Goal: Navigation & Orientation: Find specific page/section

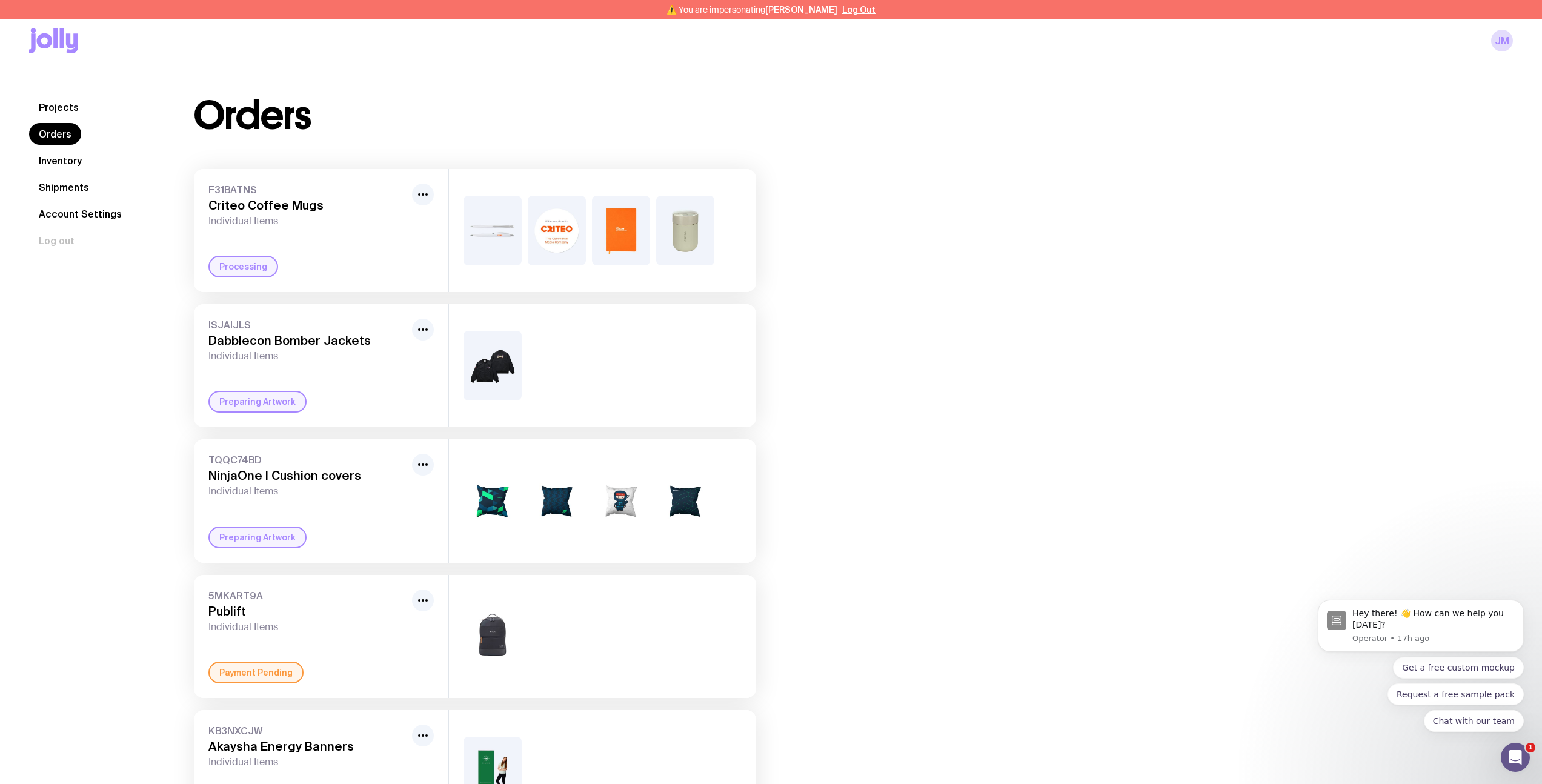
click at [78, 166] on link "Inventory" at bounding box center [60, 161] width 63 height 22
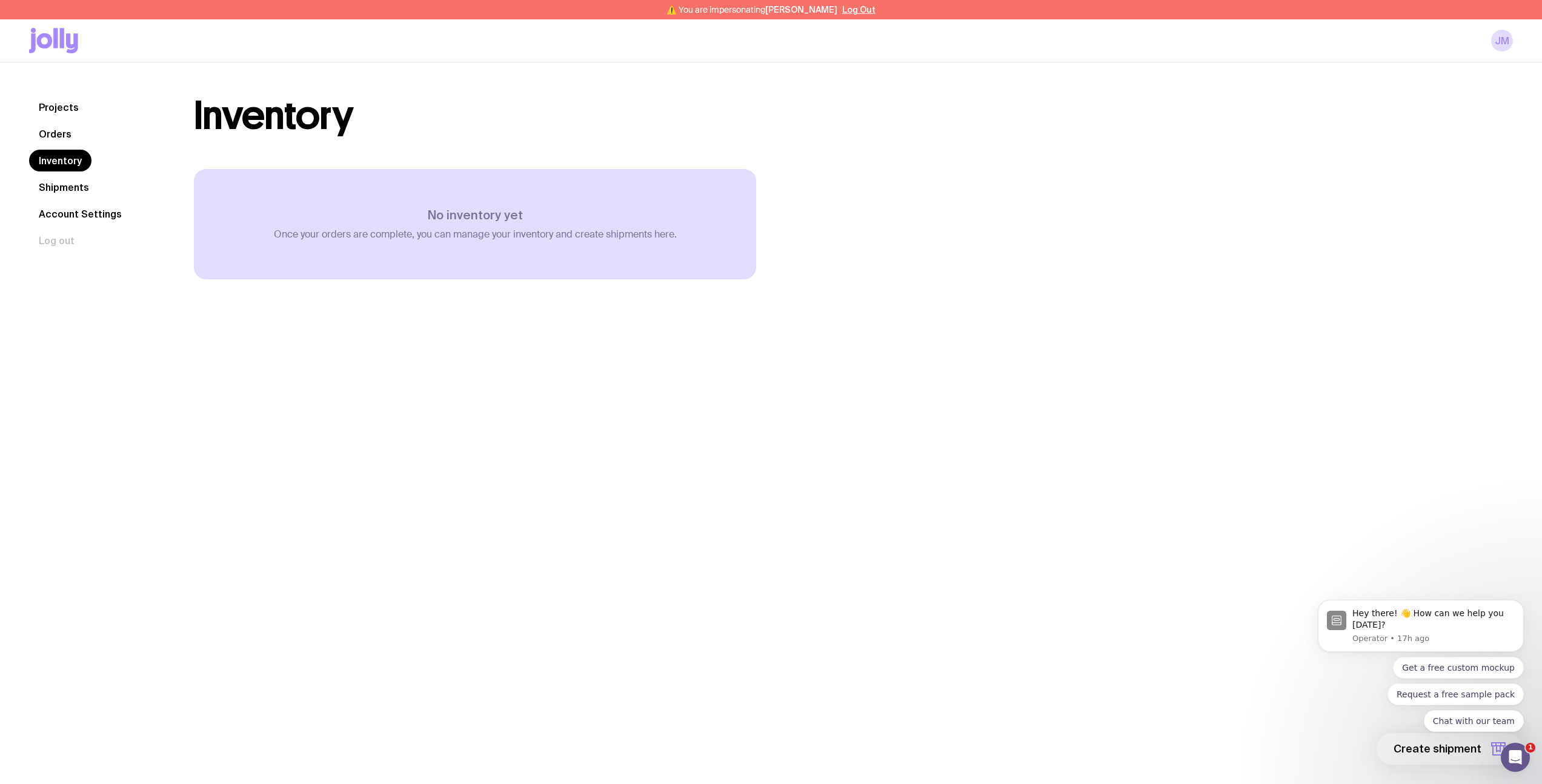
click at [67, 193] on link "Shipments" at bounding box center [64, 187] width 70 height 22
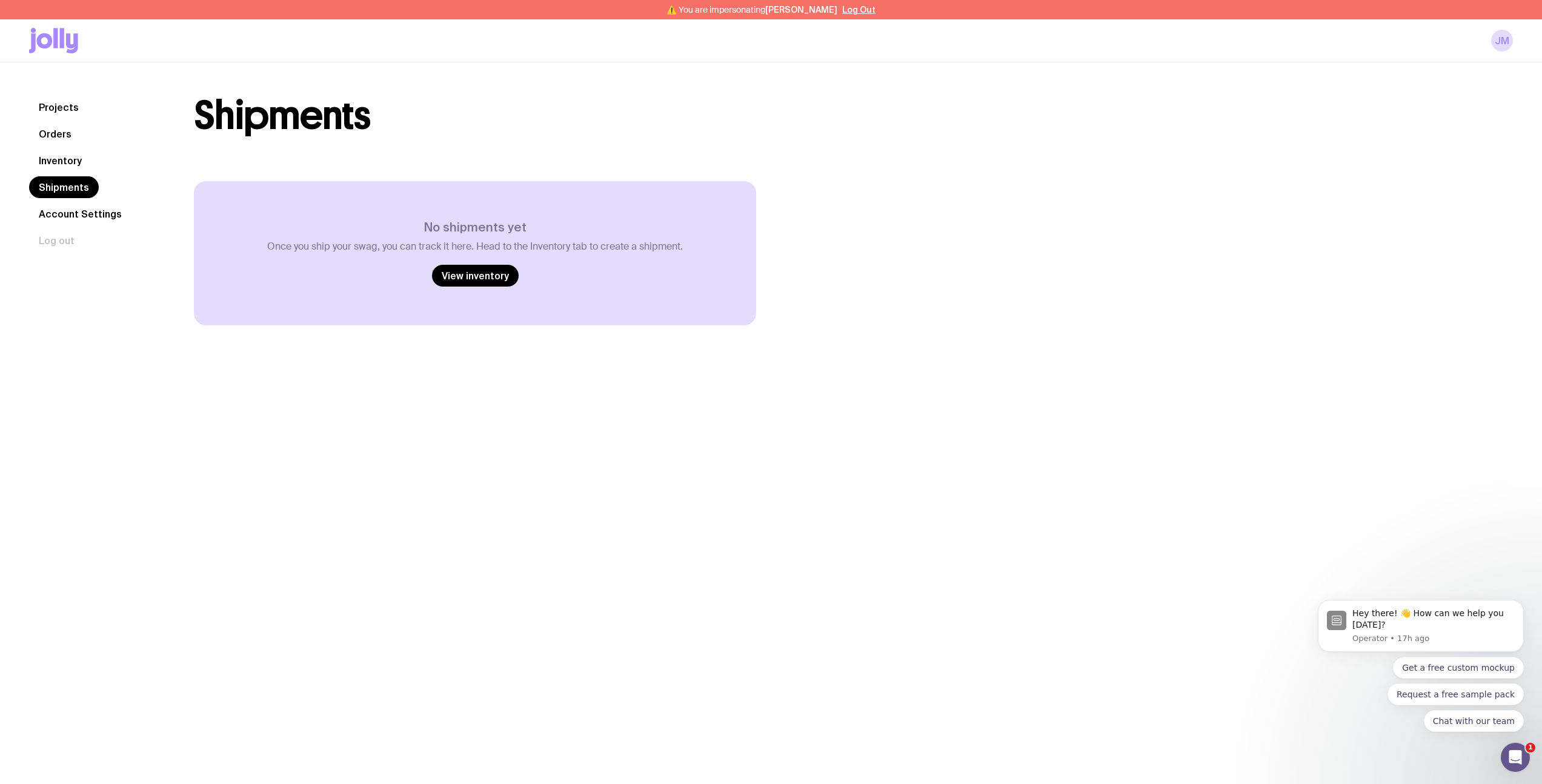
click at [68, 167] on link "Inventory" at bounding box center [60, 161] width 63 height 22
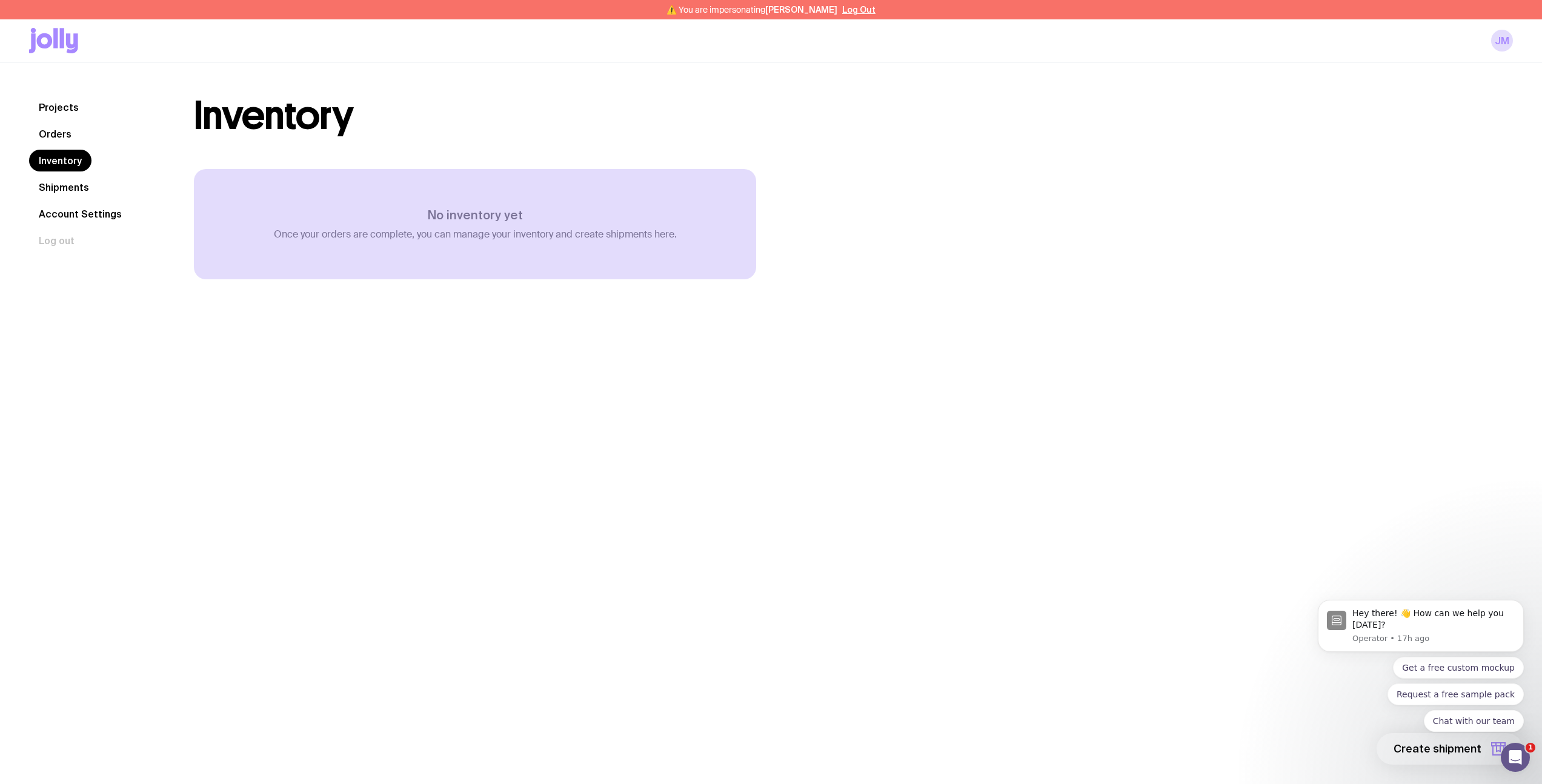
click at [71, 143] on link "Orders" at bounding box center [55, 134] width 52 height 22
click at [53, 104] on link "Projects" at bounding box center [58, 107] width 59 height 22
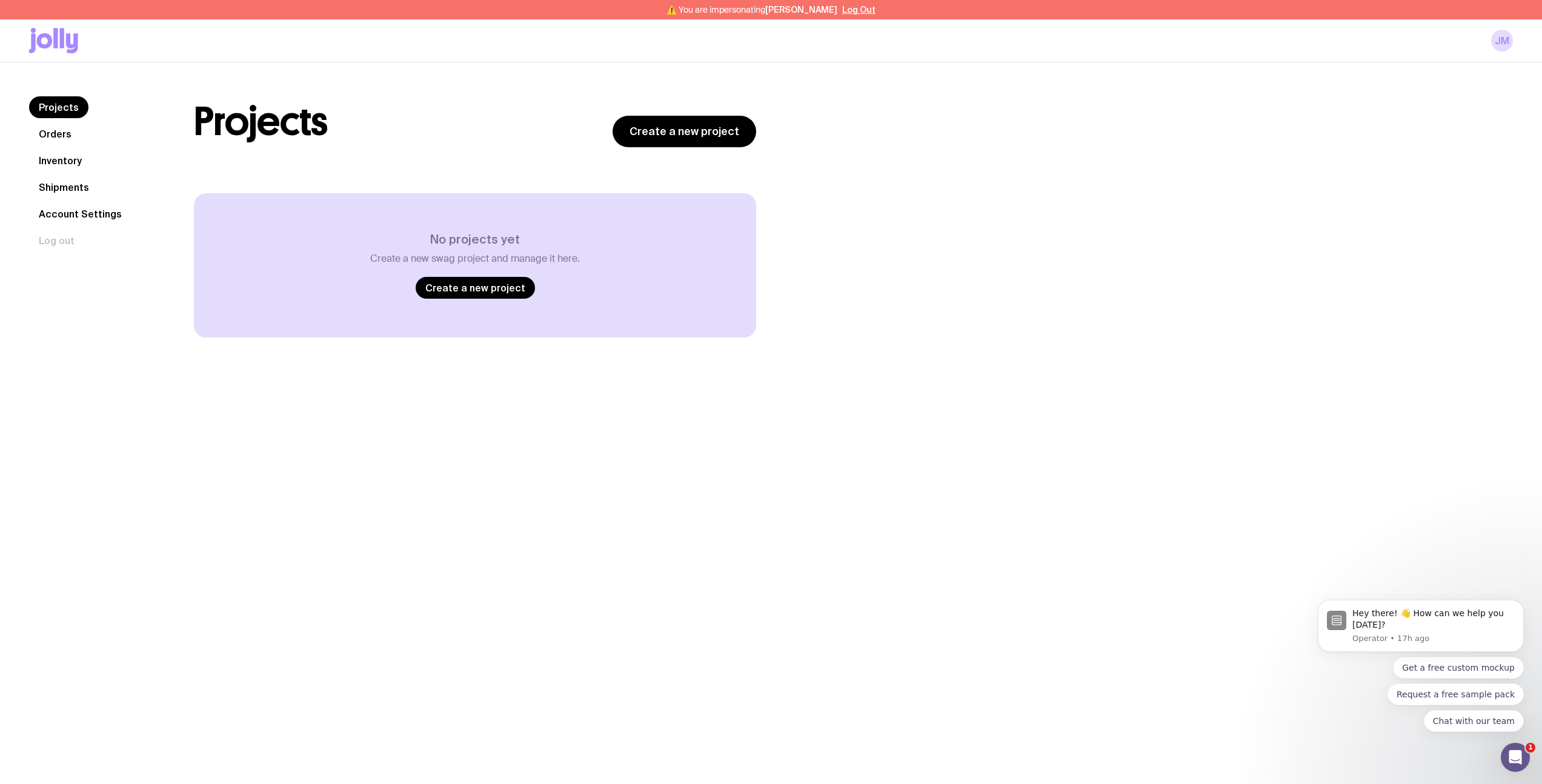
click at [57, 126] on link "Orders" at bounding box center [55, 134] width 52 height 22
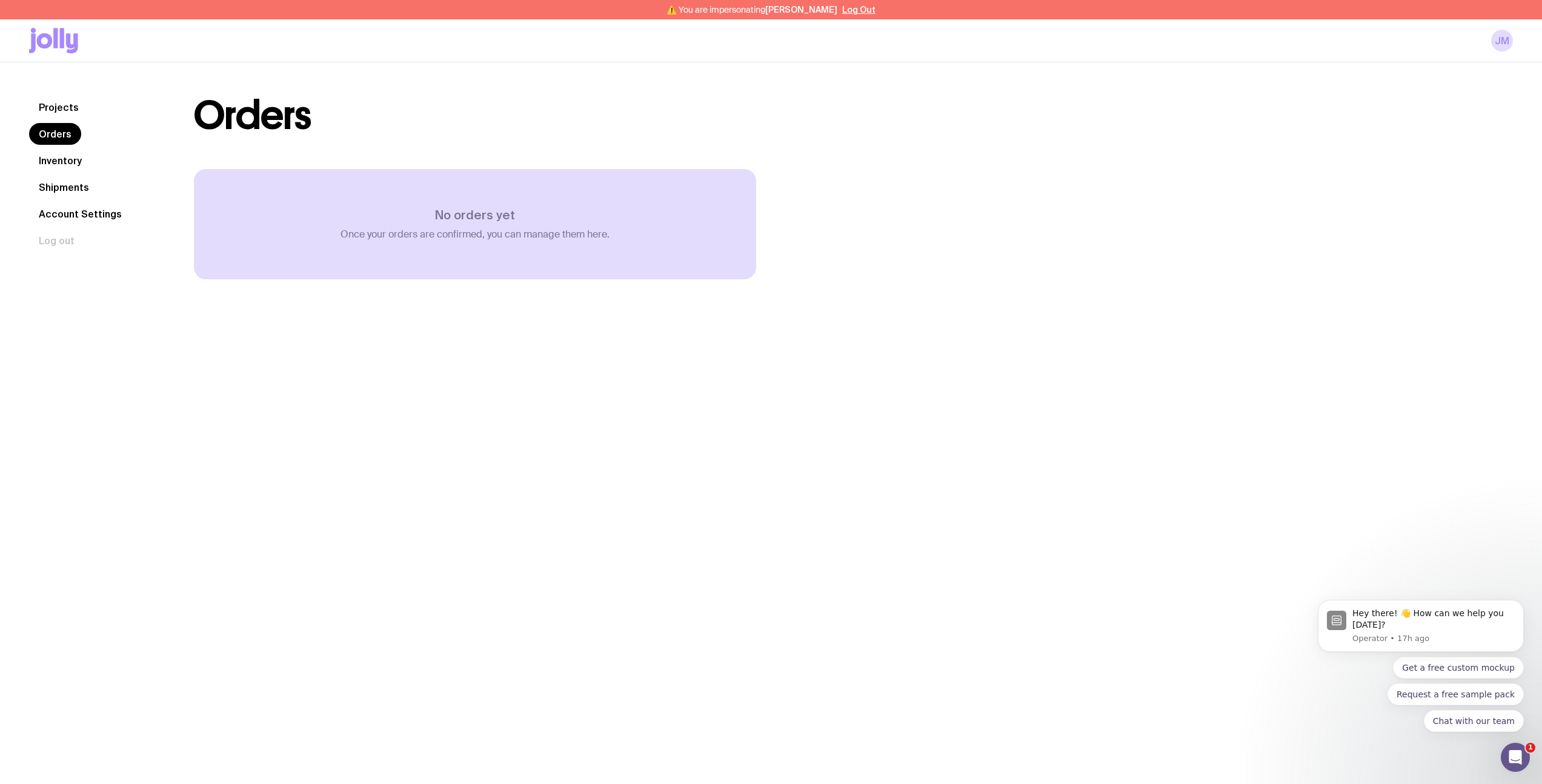
click at [69, 161] on link "Inventory" at bounding box center [60, 161] width 63 height 22
click at [68, 191] on link "Shipments" at bounding box center [64, 187] width 70 height 22
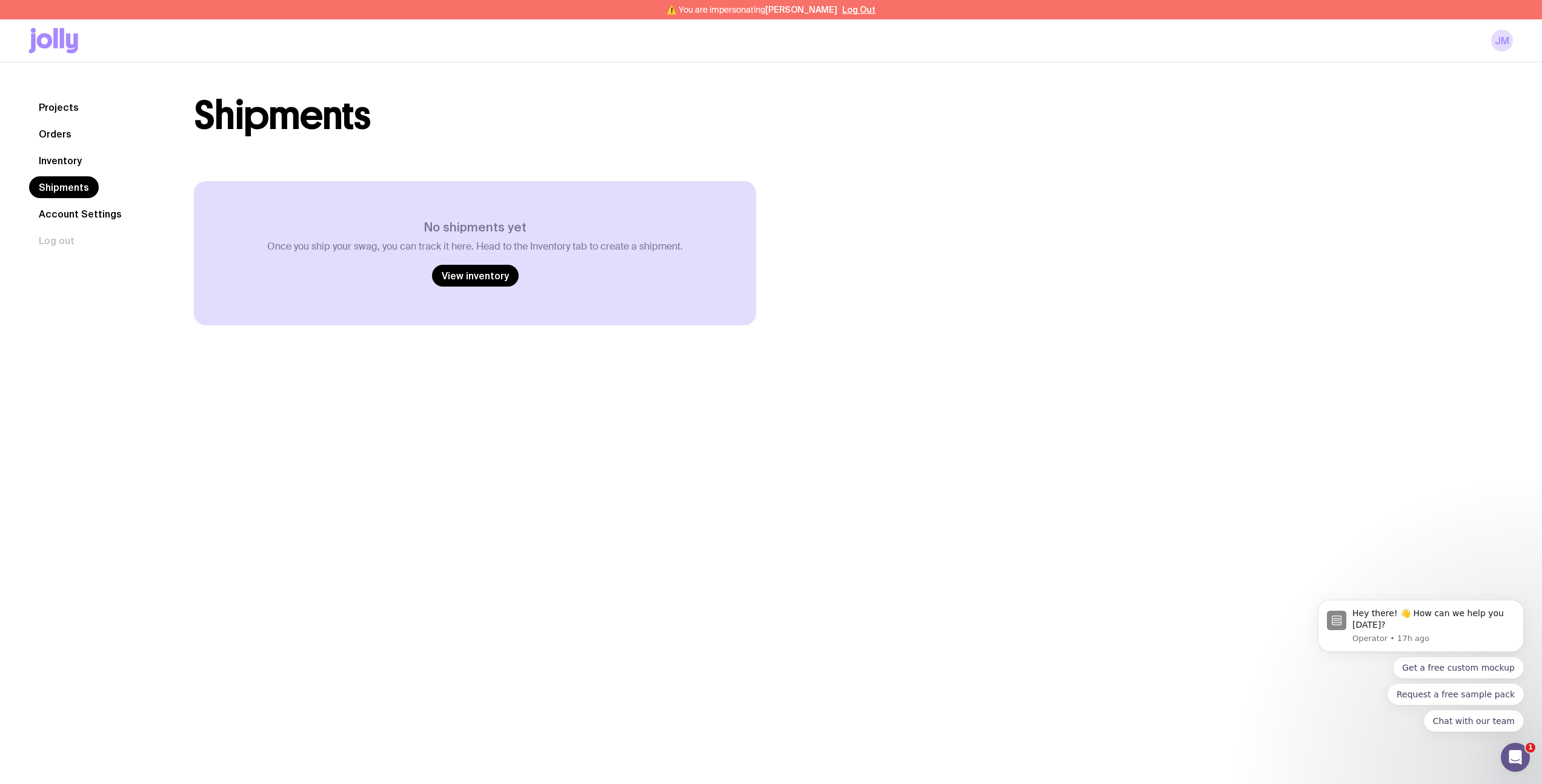
click at [54, 105] on link "Projects" at bounding box center [58, 107] width 59 height 22
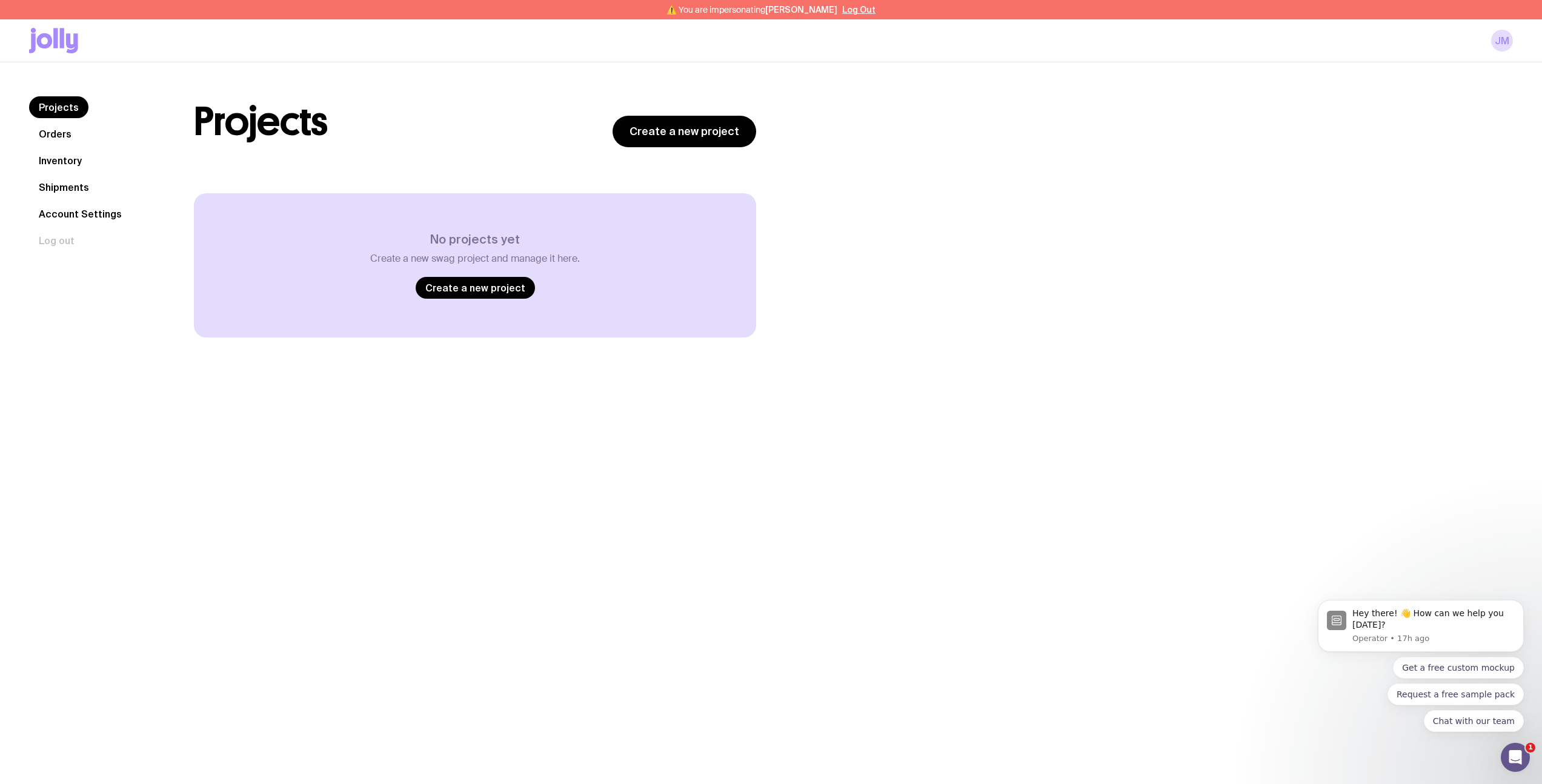
click at [65, 48] on icon at bounding box center [53, 40] width 49 height 25
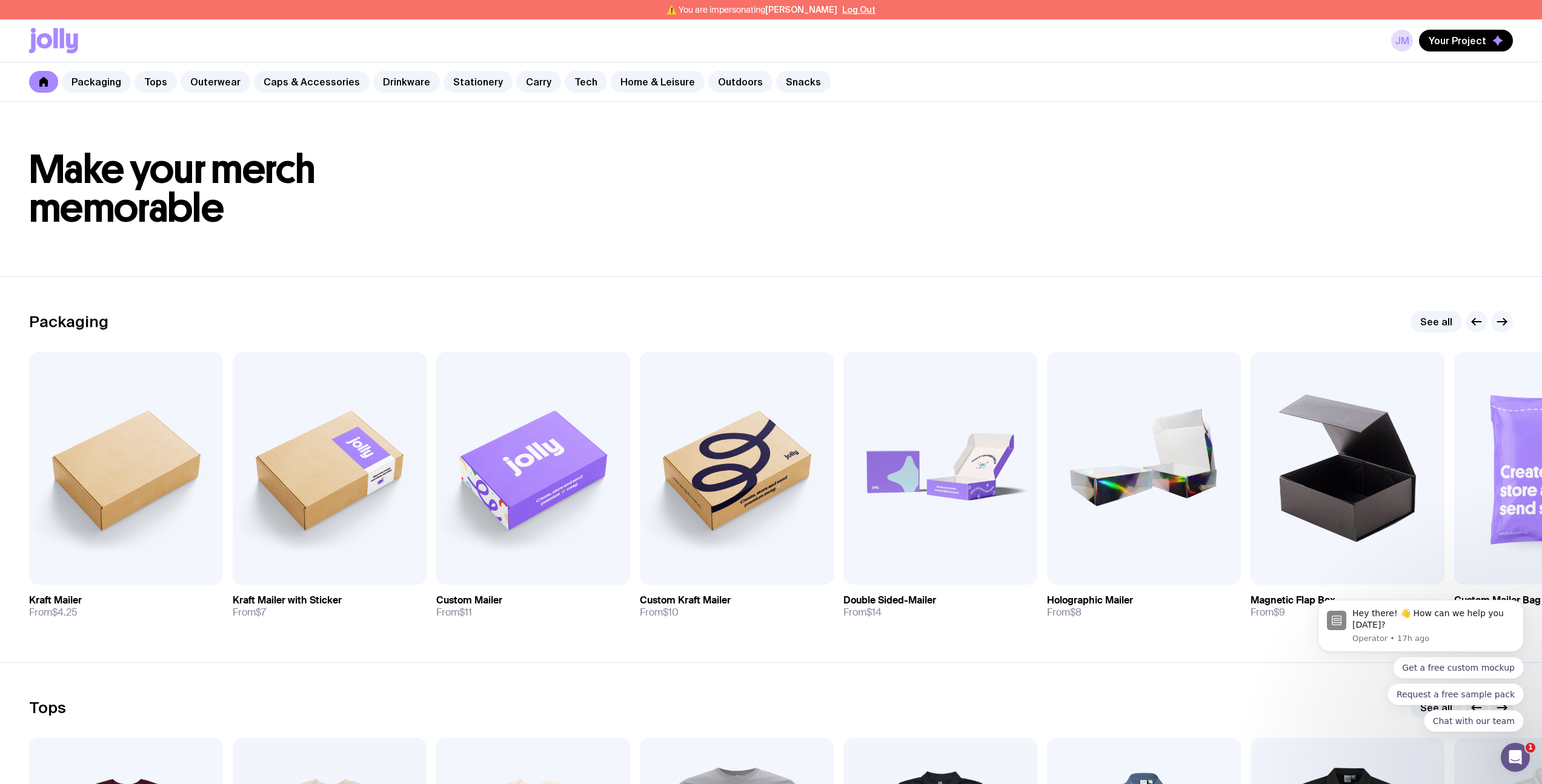
click at [1416, 43] on div "JM Your Project" at bounding box center [1452, 40] width 122 height 22
click at [1407, 44] on link "JM" at bounding box center [1402, 40] width 22 height 22
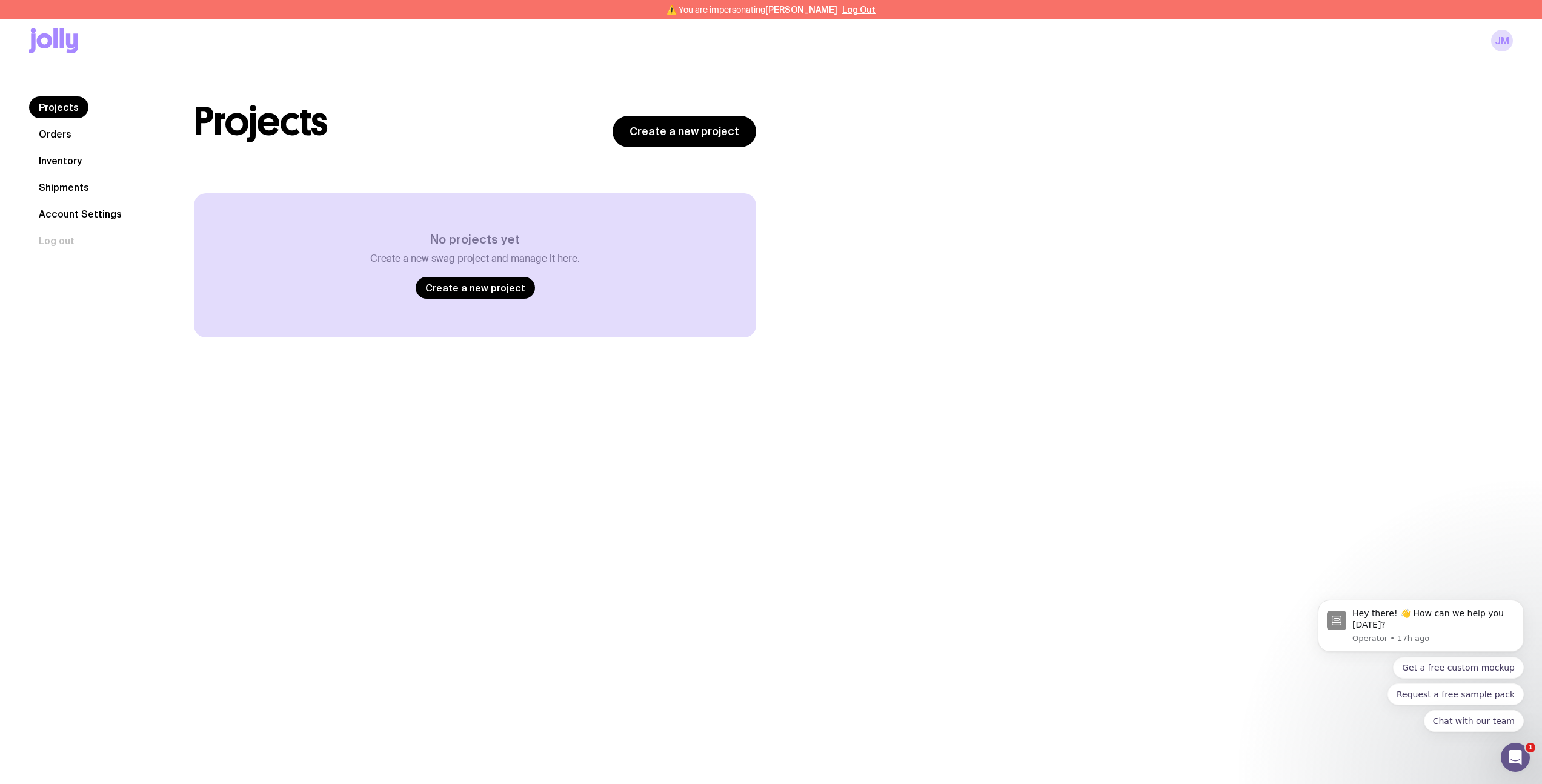
click at [181, 109] on div "Projects Create a new project Load more No projects yet Create a new swag proje…" at bounding box center [475, 216] width 621 height 241
click at [47, 30] on icon at bounding box center [53, 40] width 49 height 25
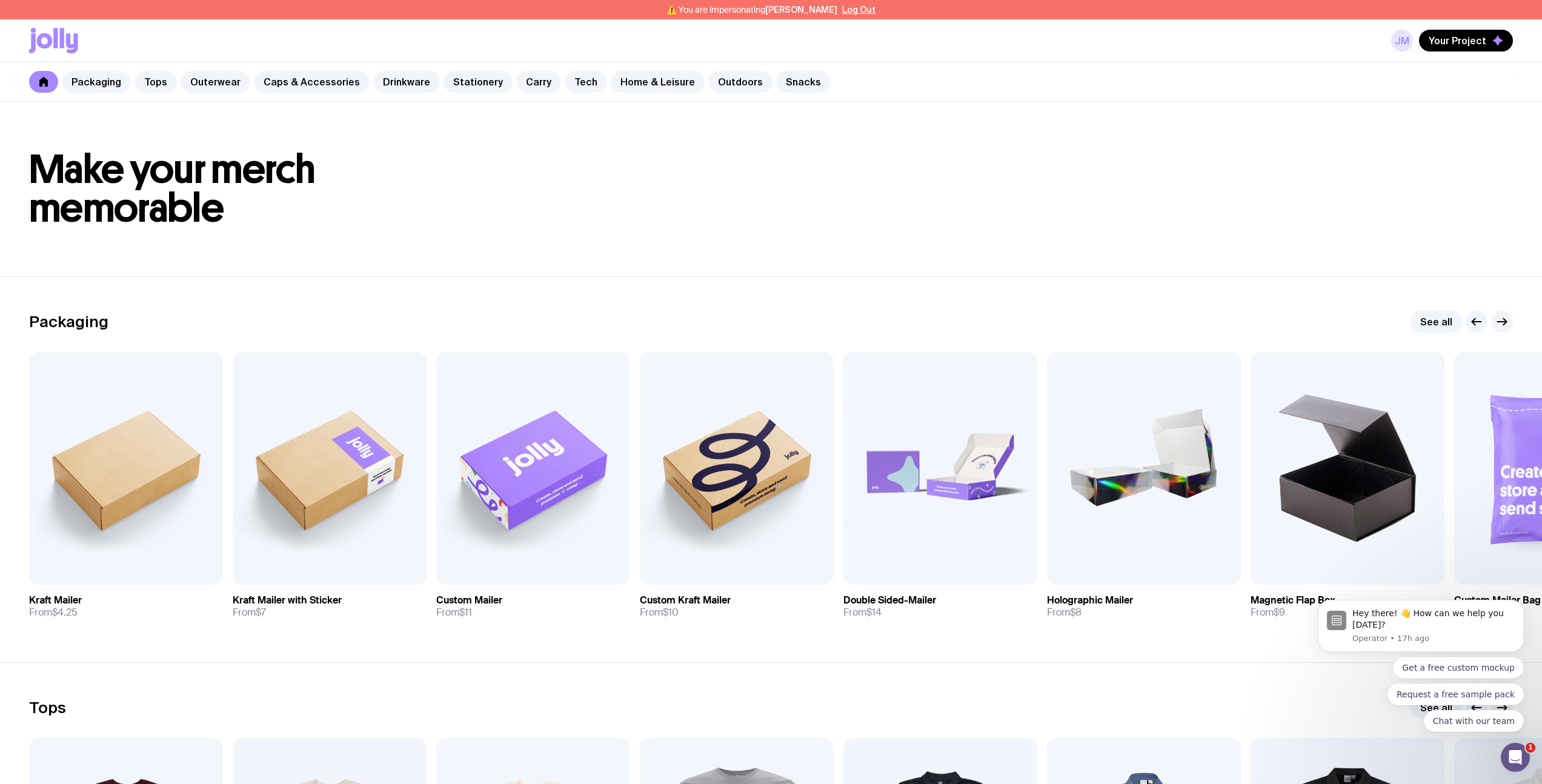
click at [1410, 35] on link "JM" at bounding box center [1402, 40] width 22 height 22
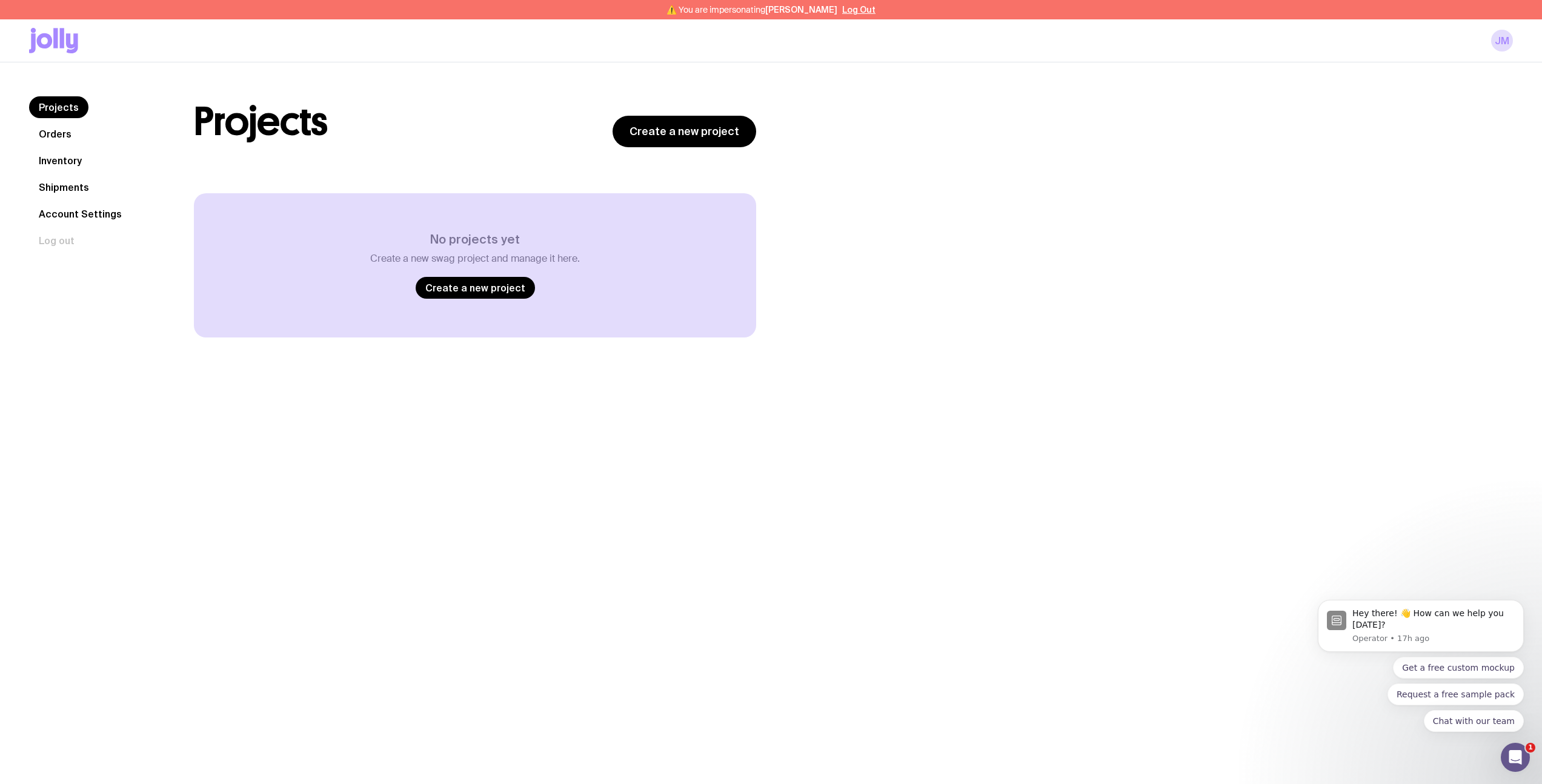
click at [57, 132] on link "Orders" at bounding box center [55, 134] width 52 height 22
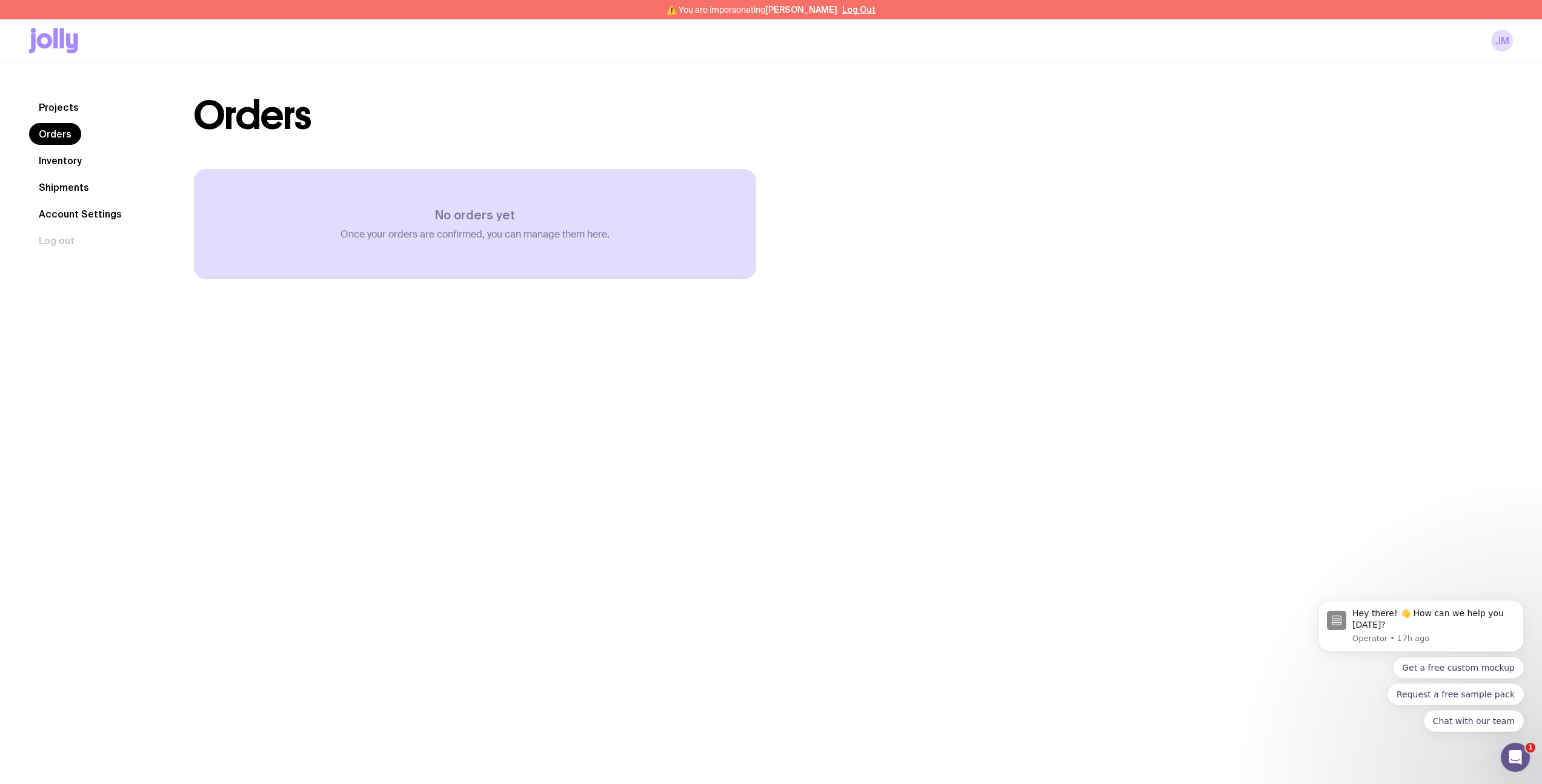
click at [1175, 257] on div "Orders No orders yet Once your orders are confirmed, you can manage them here." at bounding box center [839, 187] width 1348 height 184
click at [1498, 45] on link "JM" at bounding box center [1502, 40] width 22 height 22
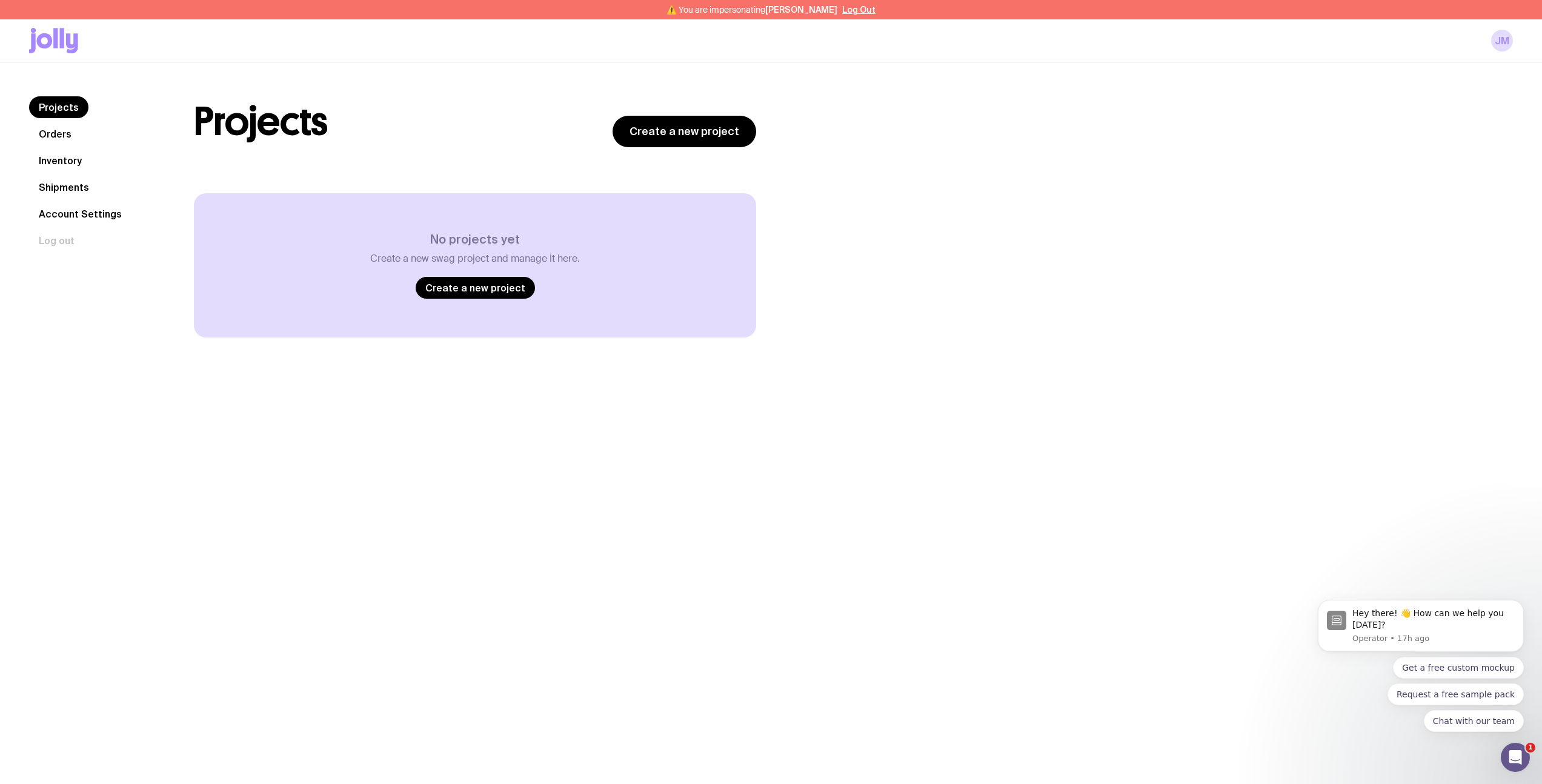
click at [867, 394] on div "Projects Orders Inventory Shipments Account Settings Log out Projects Orders In…" at bounding box center [771, 455] width 1542 height 784
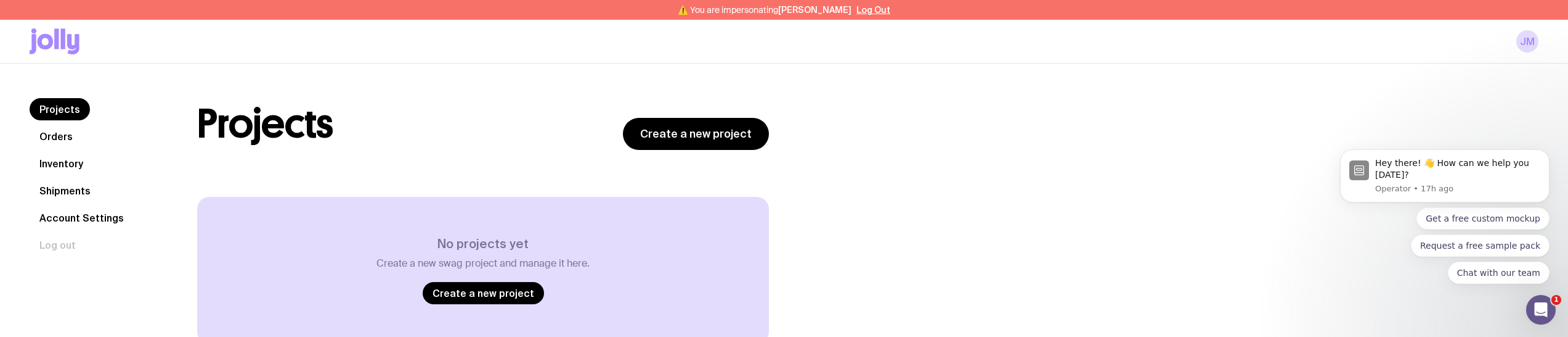
click at [60, 139] on link "Orders" at bounding box center [56, 136] width 53 height 22
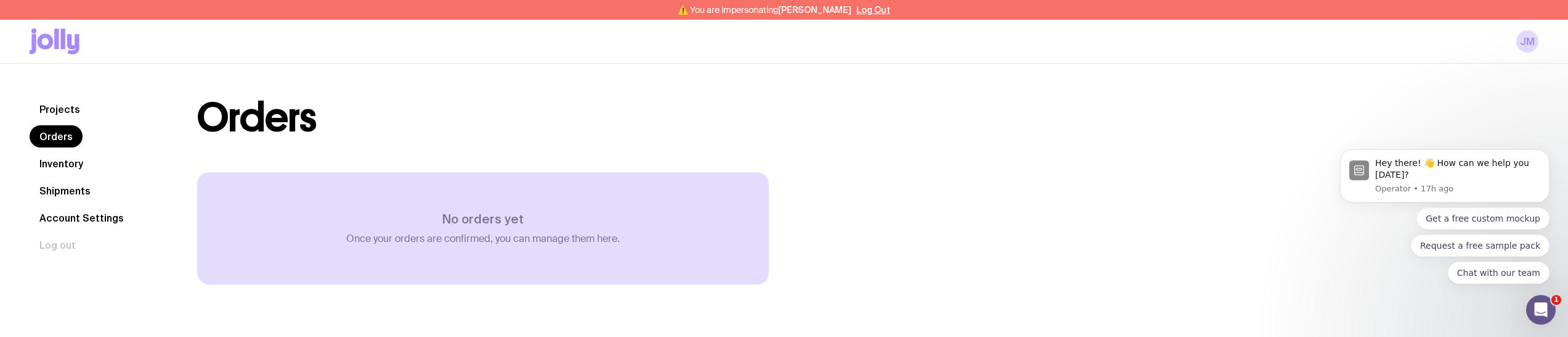
click at [132, 284] on div "Projects Orders Inventory Shipments Account Settings Log out Projects Orders In…" at bounding box center [784, 191] width 1509 height 187
click at [820, 337] on html "⚠️ You are impersonating Jasmine Moody Log Out JM Projects Orders Inventory Shi…" at bounding box center [784, 168] width 1568 height 337
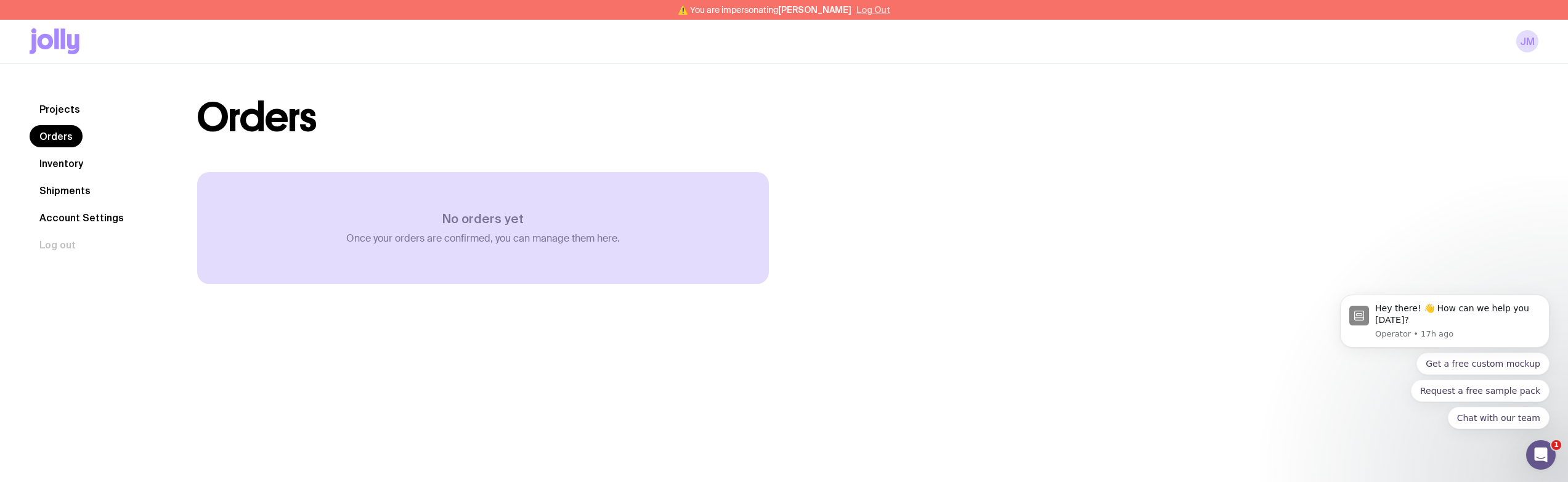
click at [865, 12] on button "Log Out" at bounding box center [873, 9] width 34 height 10
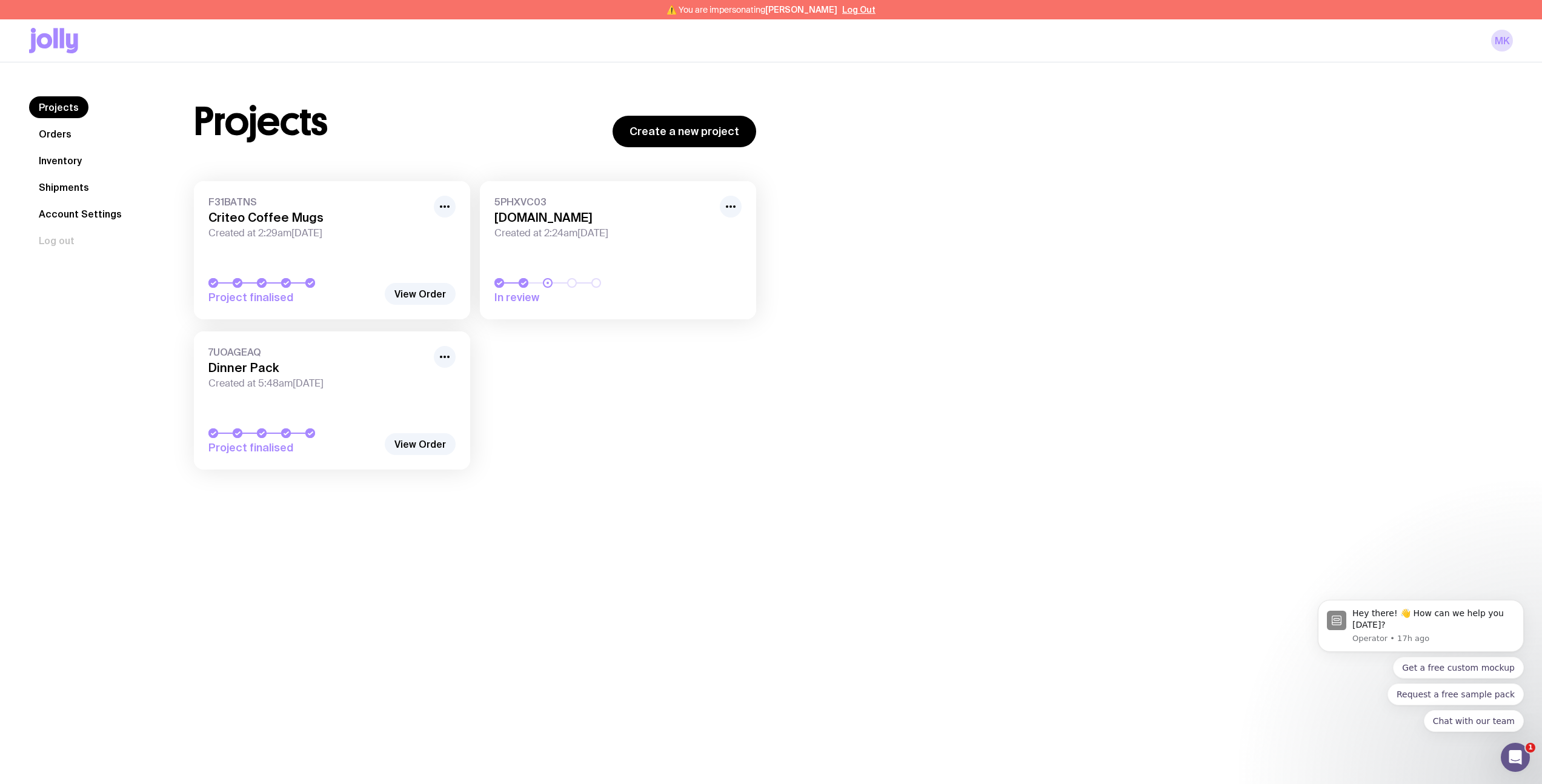
click at [61, 134] on link "Orders" at bounding box center [55, 134] width 52 height 22
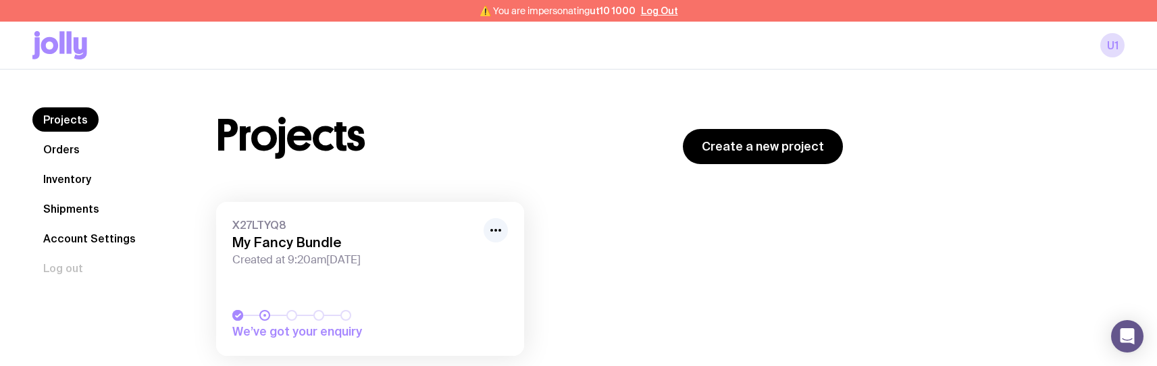
click at [59, 151] on link "Orders" at bounding box center [61, 149] width 58 height 24
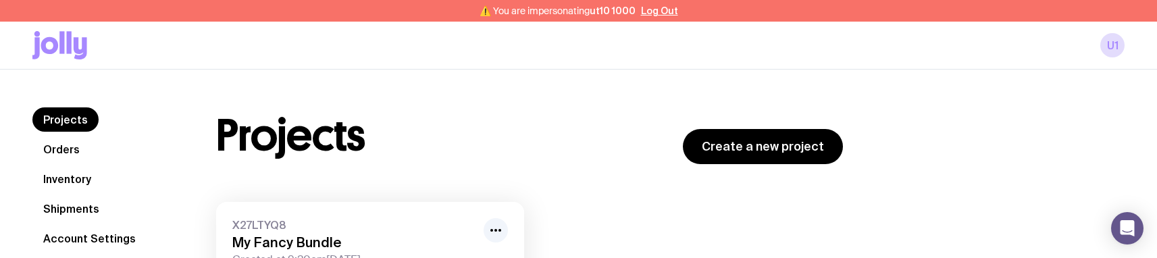
click at [72, 148] on link "Orders" at bounding box center [61, 149] width 58 height 24
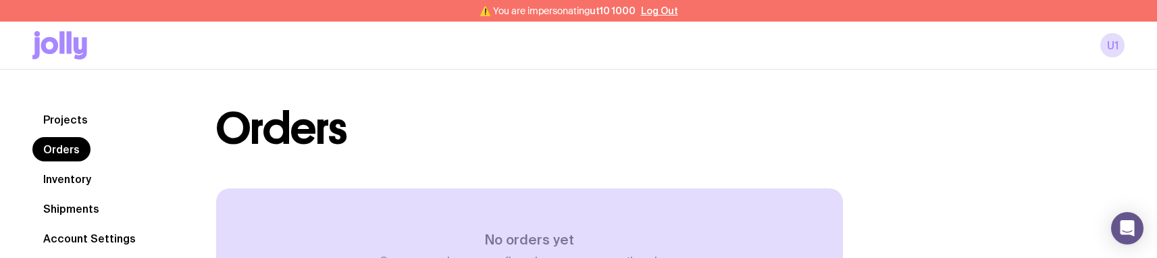
click at [70, 121] on link "Projects" at bounding box center [65, 119] width 66 height 24
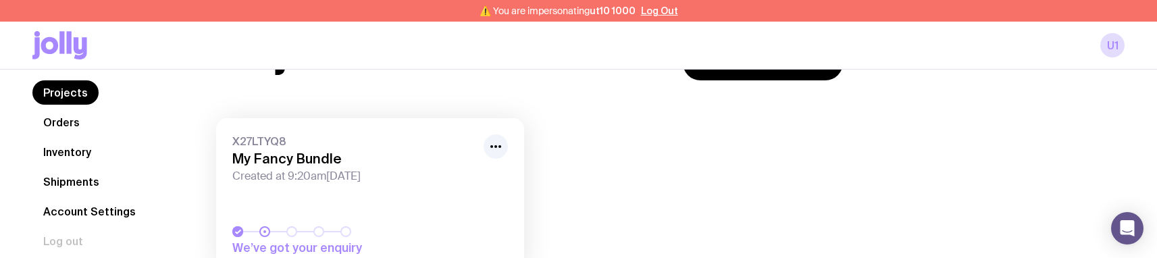
scroll to position [76, 0]
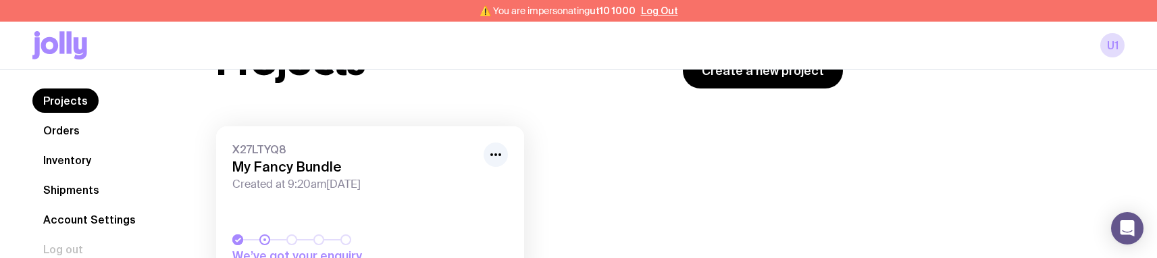
click at [76, 124] on link "Orders" at bounding box center [61, 130] width 58 height 24
click at [77, 132] on link "Orders" at bounding box center [61, 130] width 58 height 24
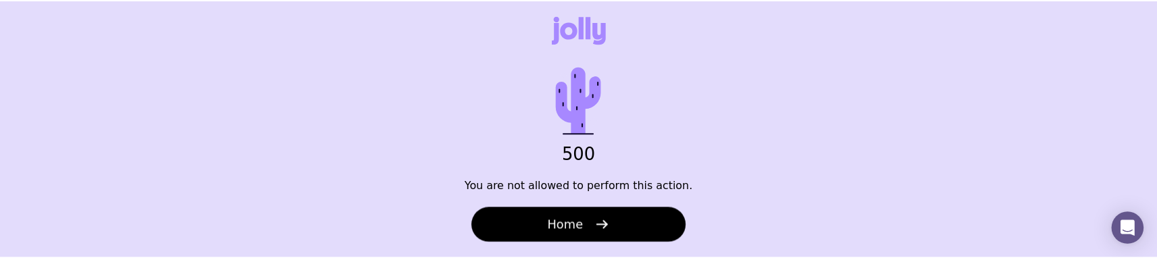
scroll to position [76, 0]
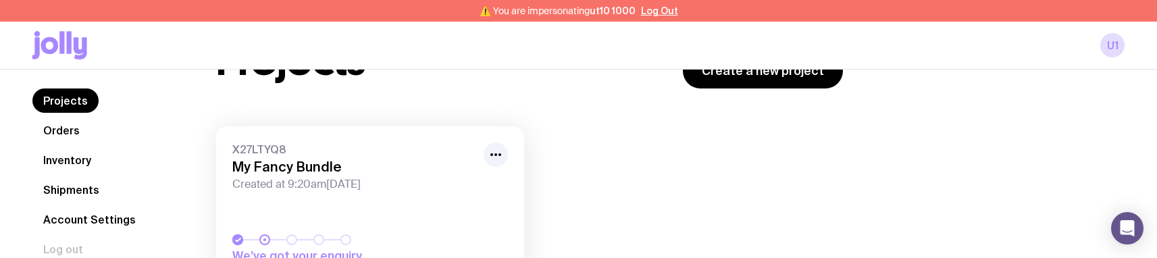
click at [70, 130] on link "Orders" at bounding box center [61, 130] width 58 height 24
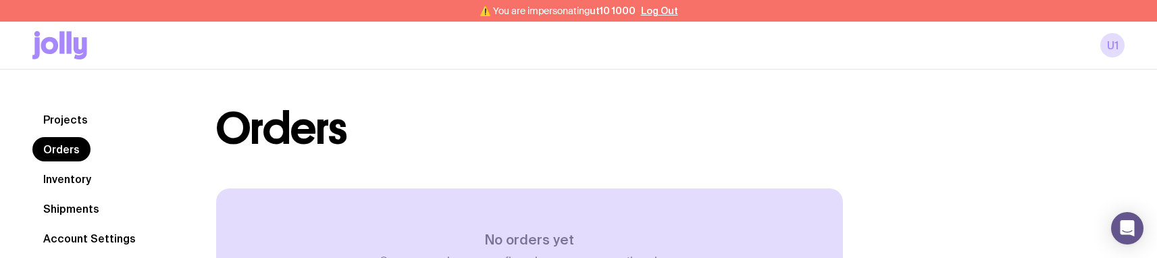
click at [382, 257] on p "Once your orders are confirmed, you can manage them here." at bounding box center [530, 262] width 300 height 14
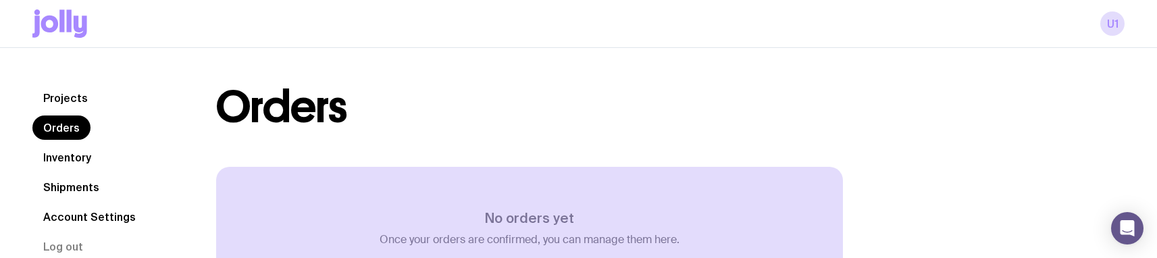
click at [72, 24] on icon at bounding box center [59, 23] width 55 height 28
